Goal: Information Seeking & Learning: Compare options

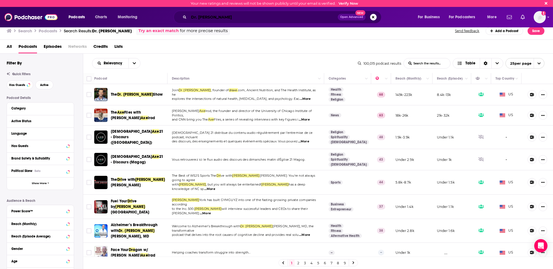
click at [201, 16] on input "Dr. [PERSON_NAME]" at bounding box center [263, 17] width 149 height 9
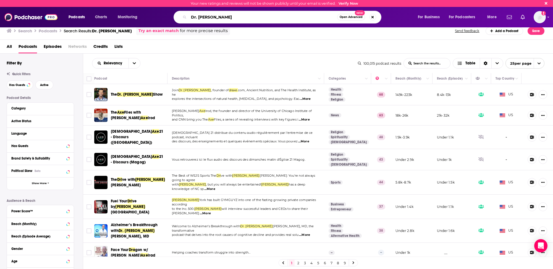
click at [200, 16] on input "Dr. [PERSON_NAME]" at bounding box center [263, 17] width 148 height 9
click at [199, 16] on input "Dr. [PERSON_NAME]" at bounding box center [263, 17] width 148 height 9
type input "Mind Pump"
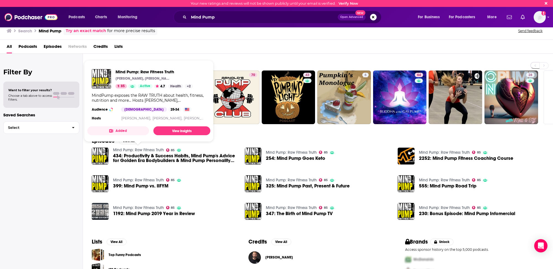
click at [149, 149] on link "Mind Pump: Raw Fitness Truth" at bounding box center [138, 150] width 51 height 5
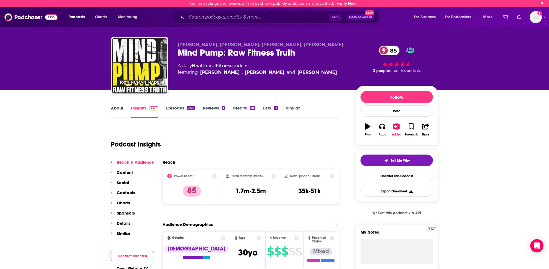
click at [128, 189] on button "Social" at bounding box center [120, 185] width 19 height 10
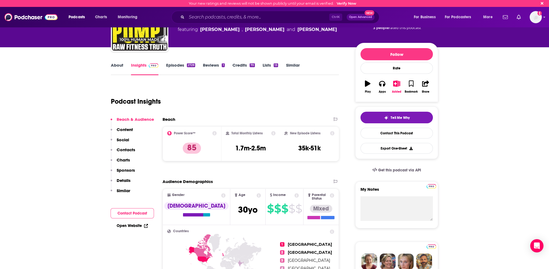
scroll to position [36, 0]
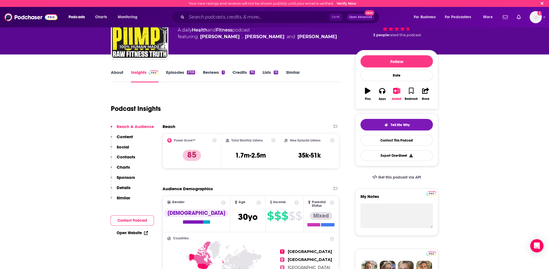
click at [115, 70] on link "About" at bounding box center [117, 76] width 12 height 13
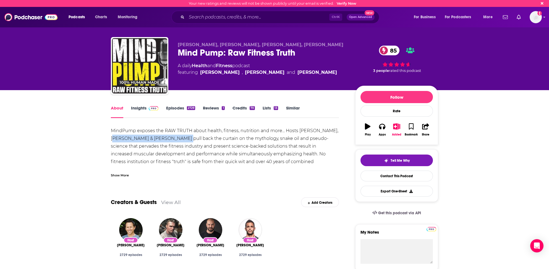
drag, startPoint x: 109, startPoint y: 137, endPoint x: 181, endPoint y: 139, distance: 72.1
copy div "[PERSON_NAME] & [PERSON_NAME]"
drag, startPoint x: 289, startPoint y: 107, endPoint x: 273, endPoint y: 110, distance: 16.3
click at [289, 107] on link "Similar" at bounding box center [293, 111] width 14 height 13
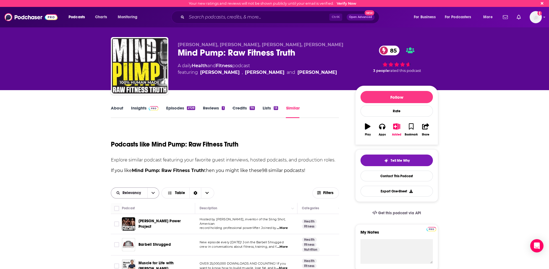
click at [139, 193] on span "Relevancy" at bounding box center [132, 193] width 20 height 4
click at [130, 229] on span "Power Score" at bounding box center [138, 230] width 33 height 3
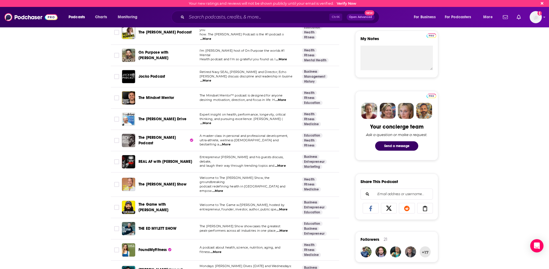
scroll to position [221, 0]
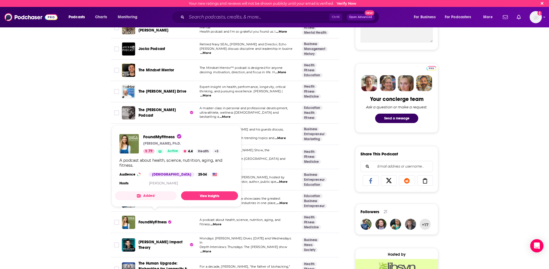
click at [154, 220] on span "FoundMyFitness" at bounding box center [152, 222] width 28 height 5
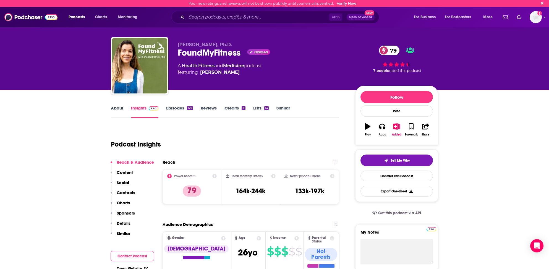
click at [281, 106] on link "Similar" at bounding box center [283, 111] width 14 height 13
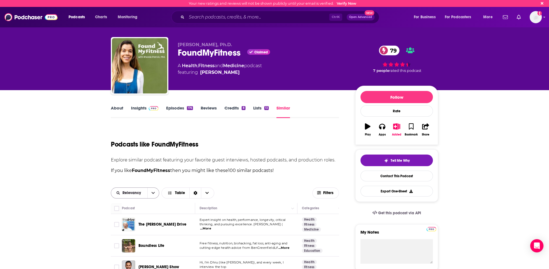
click at [129, 195] on div "Relevancy" at bounding box center [135, 192] width 48 height 11
click at [131, 193] on span "Relevancy" at bounding box center [132, 193] width 20 height 4
click at [130, 230] on span "Power Score" at bounding box center [138, 230] width 33 height 3
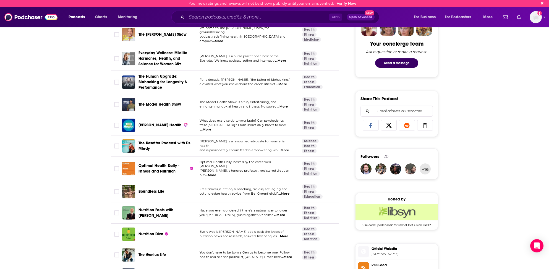
scroll to position [304, 0]
